Goal: Find specific page/section: Find specific page/section

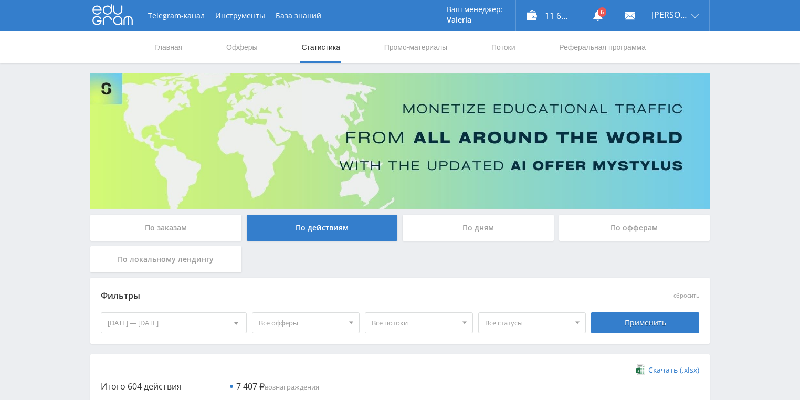
click at [451, 226] on div "По дням" at bounding box center [477, 228] width 151 height 26
click at [0, 0] on input "По дням" at bounding box center [0, 0] width 0 height 0
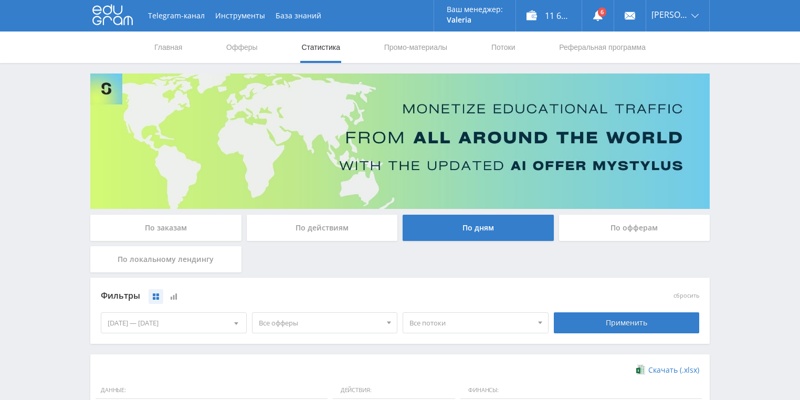
click at [320, 225] on div "По действиям" at bounding box center [322, 228] width 151 height 26
click at [0, 0] on input "По действиям" at bounding box center [0, 0] width 0 height 0
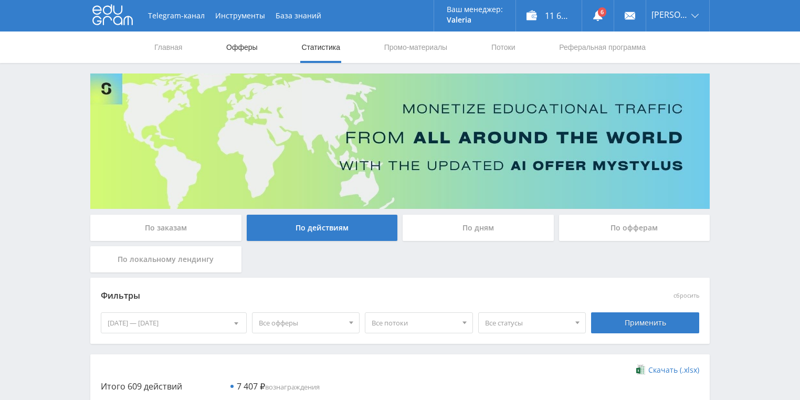
click at [233, 44] on link "Офферы" at bounding box center [242, 46] width 34 height 31
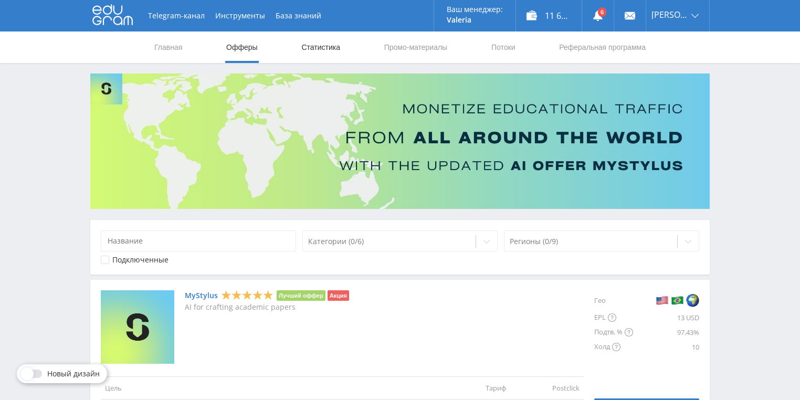
click at [315, 40] on link "Статистика" at bounding box center [320, 46] width 41 height 31
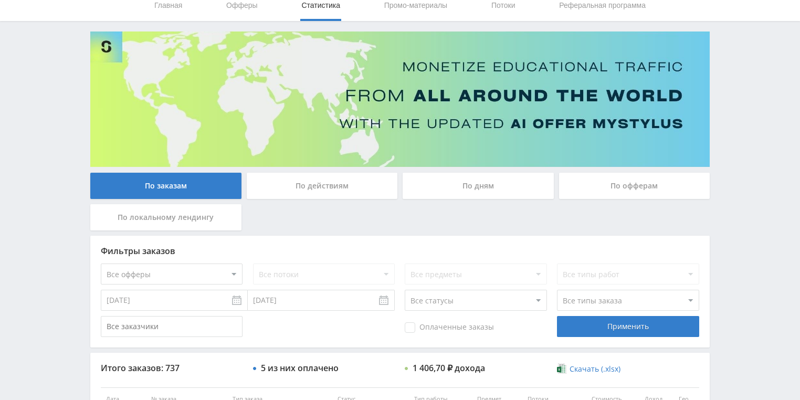
click at [316, 189] on div "По действиям" at bounding box center [322, 186] width 151 height 26
click at [0, 0] on input "По действиям" at bounding box center [0, 0] width 0 height 0
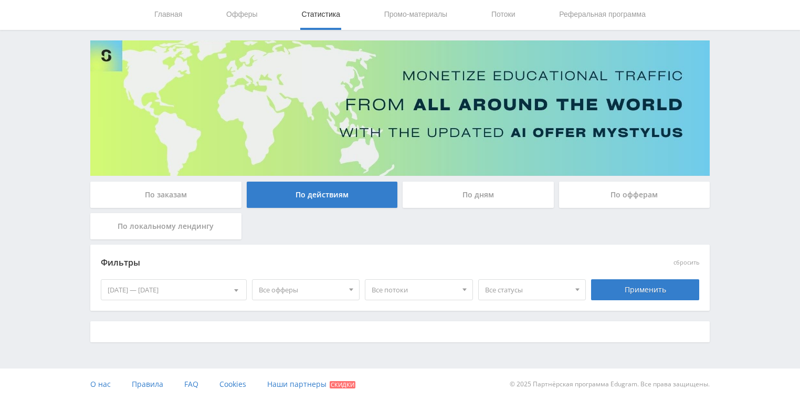
scroll to position [33, 0]
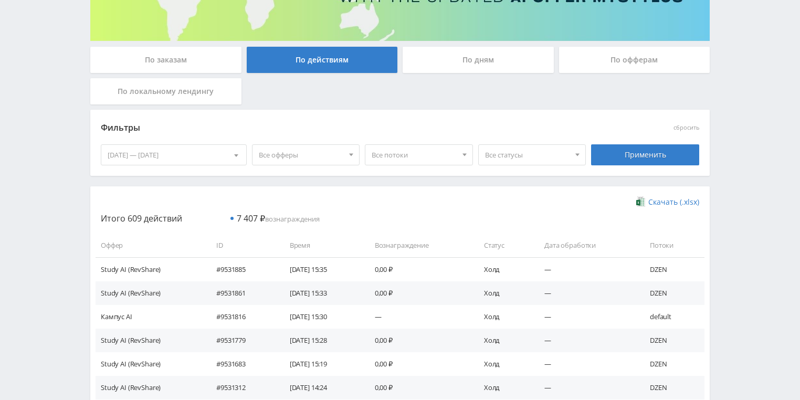
click at [453, 57] on div "По дням" at bounding box center [477, 60] width 151 height 26
click at [0, 0] on input "По дням" at bounding box center [0, 0] width 0 height 0
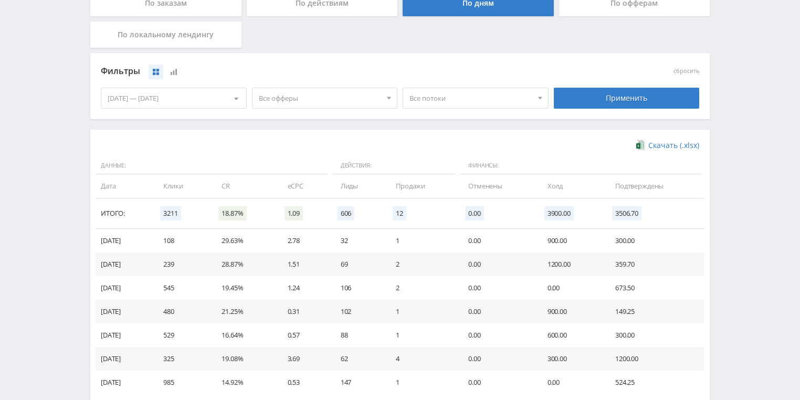
scroll to position [210, 0]
